Goal: Task Accomplishment & Management: Manage account settings

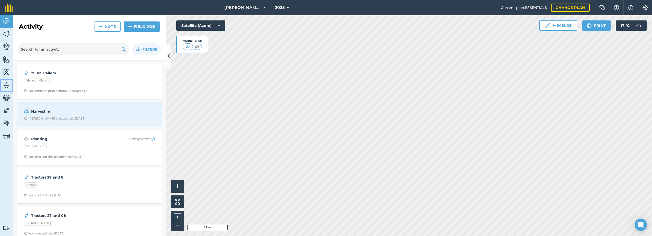
click at [5, 84] on img at bounding box center [6, 85] width 7 height 8
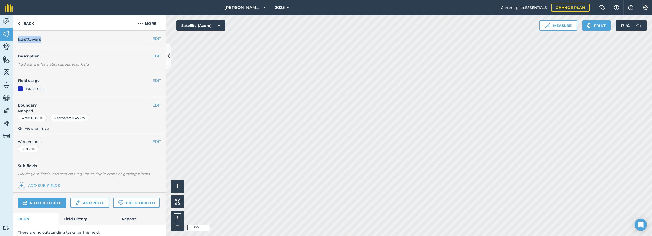
drag, startPoint x: 45, startPoint y: 38, endPoint x: 18, endPoint y: 39, distance: 26.9
click at [18, 39] on h2 "EastOvers" at bounding box center [85, 39] width 135 height 7
copy span "EastOvers"
click at [143, 25] on button "More" at bounding box center [147, 22] width 38 height 15
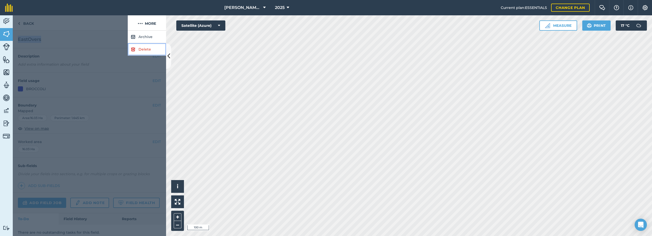
click at [137, 53] on link "Delete" at bounding box center [147, 49] width 38 height 13
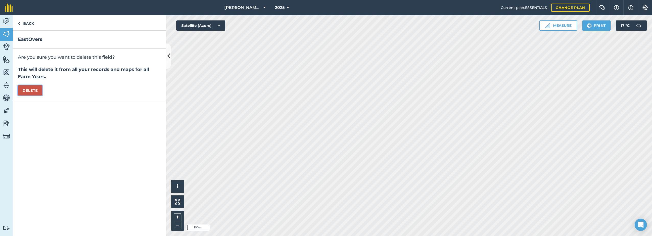
click at [40, 90] on button "Delete" at bounding box center [30, 90] width 25 height 10
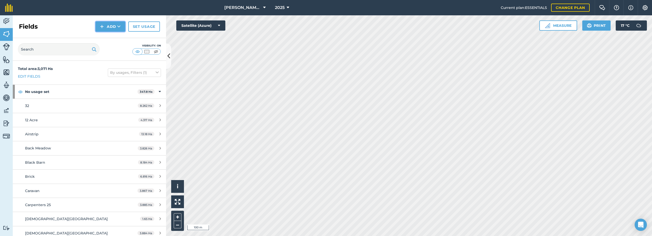
click at [104, 25] on img at bounding box center [102, 27] width 4 height 6
click at [102, 35] on link "Draw" at bounding box center [110, 37] width 28 height 11
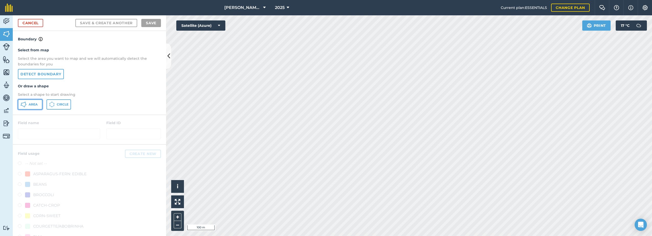
drag, startPoint x: 36, startPoint y: 103, endPoint x: 41, endPoint y: 103, distance: 5.1
click at [37, 104] on span "Area" at bounding box center [33, 104] width 9 height 4
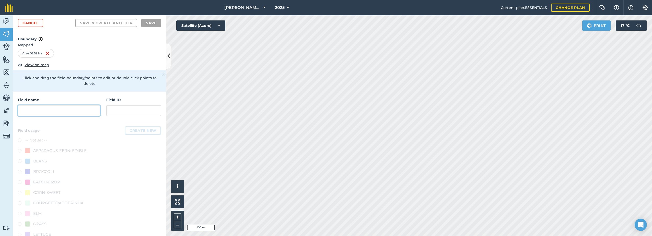
click at [61, 111] on input "text" at bounding box center [59, 110] width 82 height 11
paste input "EastOvers"
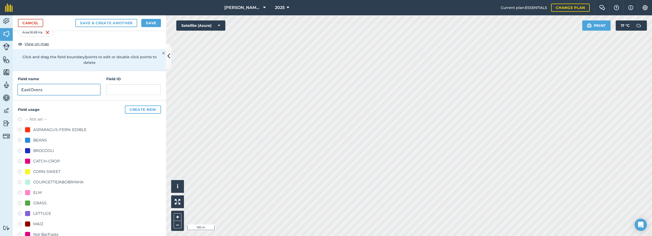
scroll to position [26, 0]
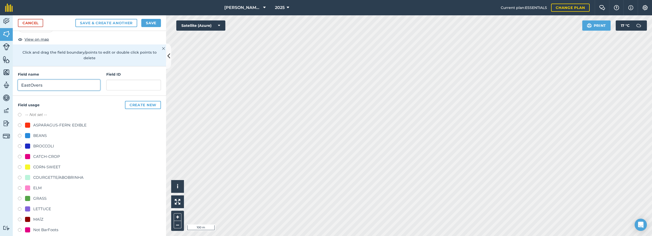
type input "EastOvers"
click at [40, 147] on div "BROCCOLI" at bounding box center [43, 146] width 21 height 6
radio input "true"
click at [154, 20] on button "Save" at bounding box center [151, 23] width 20 height 8
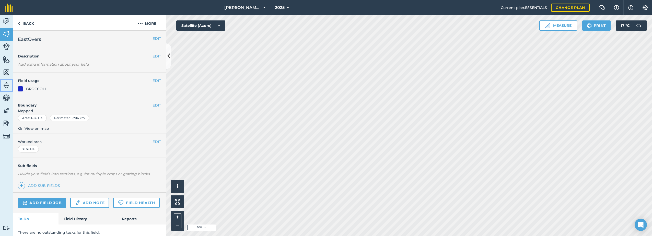
click at [5, 83] on img at bounding box center [6, 85] width 7 height 8
drag, startPoint x: 53, startPoint y: 40, endPoint x: 19, endPoint y: 39, distance: 34.8
click at [18, 39] on h2 "Big Field West" at bounding box center [85, 39] width 135 height 7
copy span "Big Field West"
click at [143, 25] on img at bounding box center [140, 23] width 5 height 6
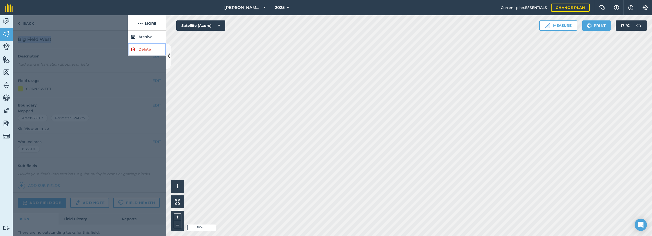
click at [137, 49] on link "Delete" at bounding box center [147, 49] width 38 height 13
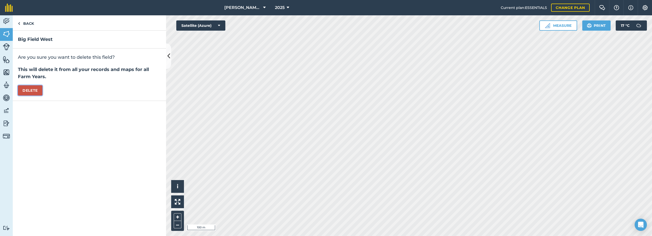
click at [31, 91] on button "Delete" at bounding box center [30, 90] width 25 height 10
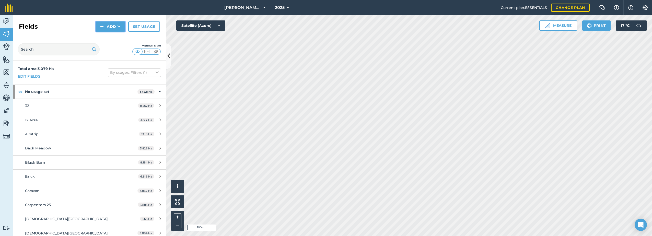
click at [102, 25] on img at bounding box center [102, 27] width 4 height 6
click at [107, 38] on link "Draw" at bounding box center [110, 37] width 28 height 11
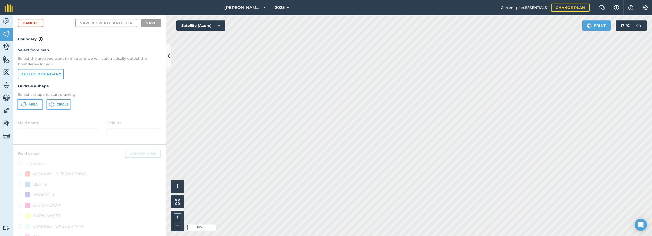
click at [32, 105] on span "Area" at bounding box center [33, 104] width 9 height 4
click at [513, 9] on div "[PERSON_NAME] Farm Life 2025 Current plan : ESSENTIALS Change plan Farm Chat He…" at bounding box center [326, 118] width 652 height 236
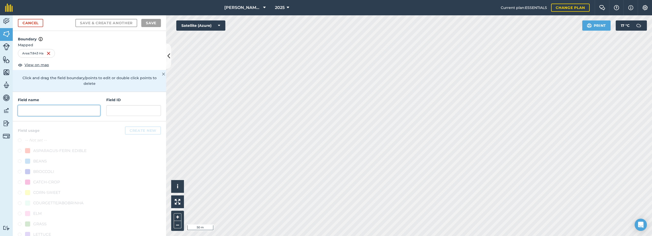
click at [41, 112] on input "text" at bounding box center [59, 110] width 82 height 11
paste input "Big Field West"
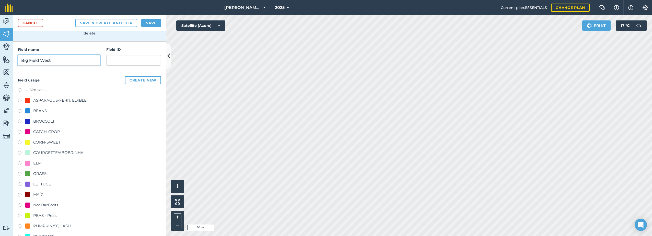
scroll to position [51, 0]
type input "Big Field West"
click at [32, 143] on div "CORN-SWEET" at bounding box center [43, 142] width 36 height 6
radio input "true"
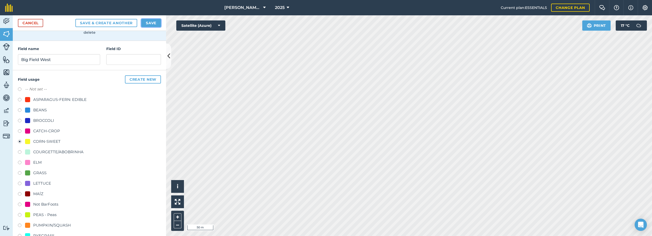
click at [147, 25] on button "Save" at bounding box center [151, 23] width 20 height 8
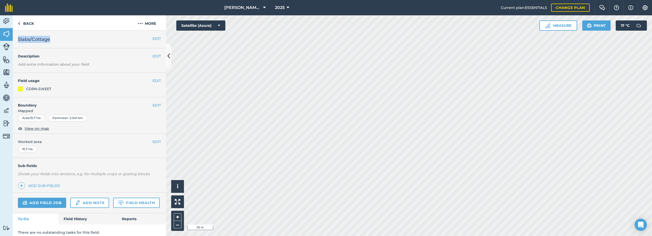
drag, startPoint x: 51, startPoint y: 40, endPoint x: 18, endPoint y: 42, distance: 33.6
click at [18, 42] on div "EDIT Slabs/Cottage" at bounding box center [89, 40] width 153 height 18
copy span "Slabs/Cottage"
click at [138, 25] on img at bounding box center [140, 23] width 5 height 6
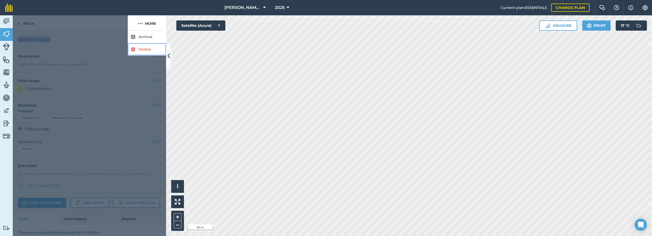
click at [138, 53] on link "Delete" at bounding box center [147, 49] width 38 height 13
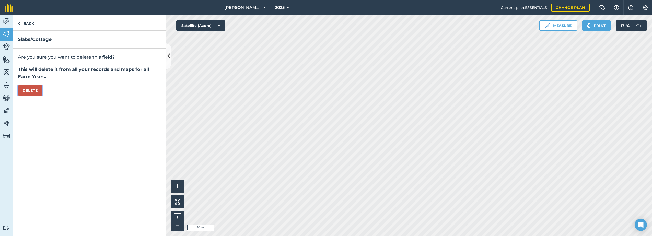
drag, startPoint x: 24, startPoint y: 92, endPoint x: 159, endPoint y: 135, distance: 141.4
click at [24, 92] on button "Delete" at bounding box center [30, 90] width 25 height 10
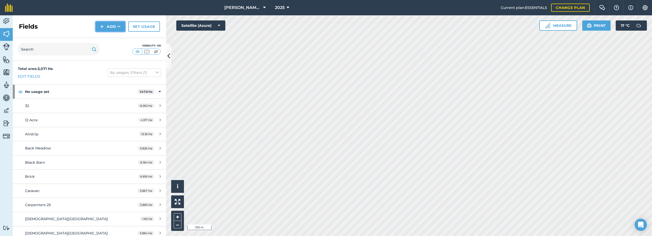
click at [106, 27] on button "Add" at bounding box center [111, 26] width 30 height 10
click at [116, 37] on link "Draw" at bounding box center [110, 37] width 28 height 11
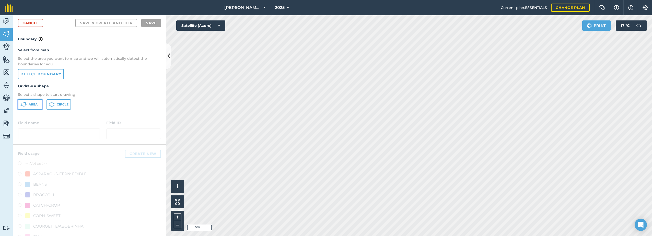
click at [28, 105] on button "Area" at bounding box center [30, 104] width 25 height 10
click at [284, 236] on html "[PERSON_NAME] Farm Life 2025 Current plan : ESSENTIALS Change plan Farm Chat He…" at bounding box center [326, 118] width 652 height 236
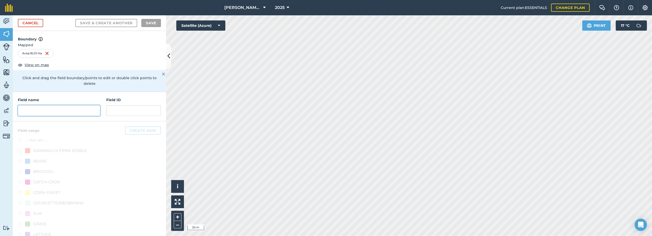
paste input "Slabs/Cottage"
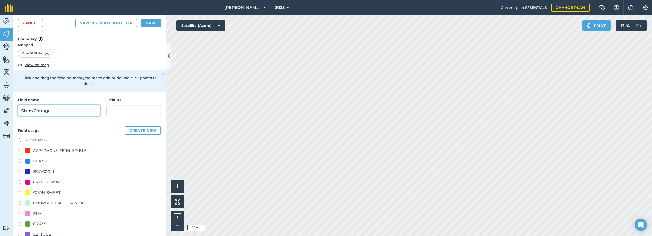
type input "Slabs/Cottage"
click at [35, 193] on div "CORN-SWEET" at bounding box center [46, 193] width 27 height 6
radio input "true"
click at [152, 23] on button "Save" at bounding box center [151, 23] width 20 height 8
